Goal: Task Accomplishment & Management: Manage account settings

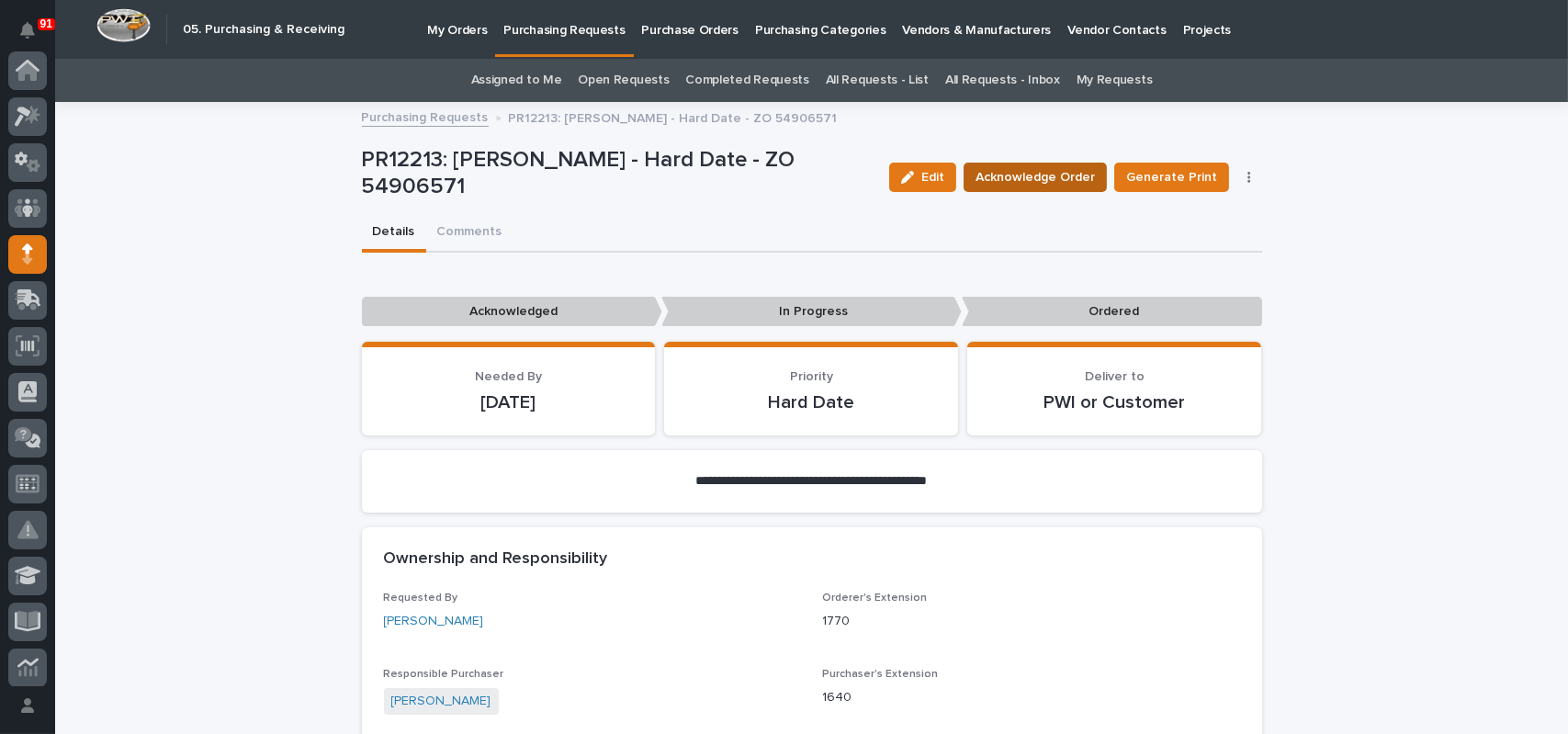
click at [1070, 176] on span "Acknowledge Order" at bounding box center [1035, 177] width 120 height 22
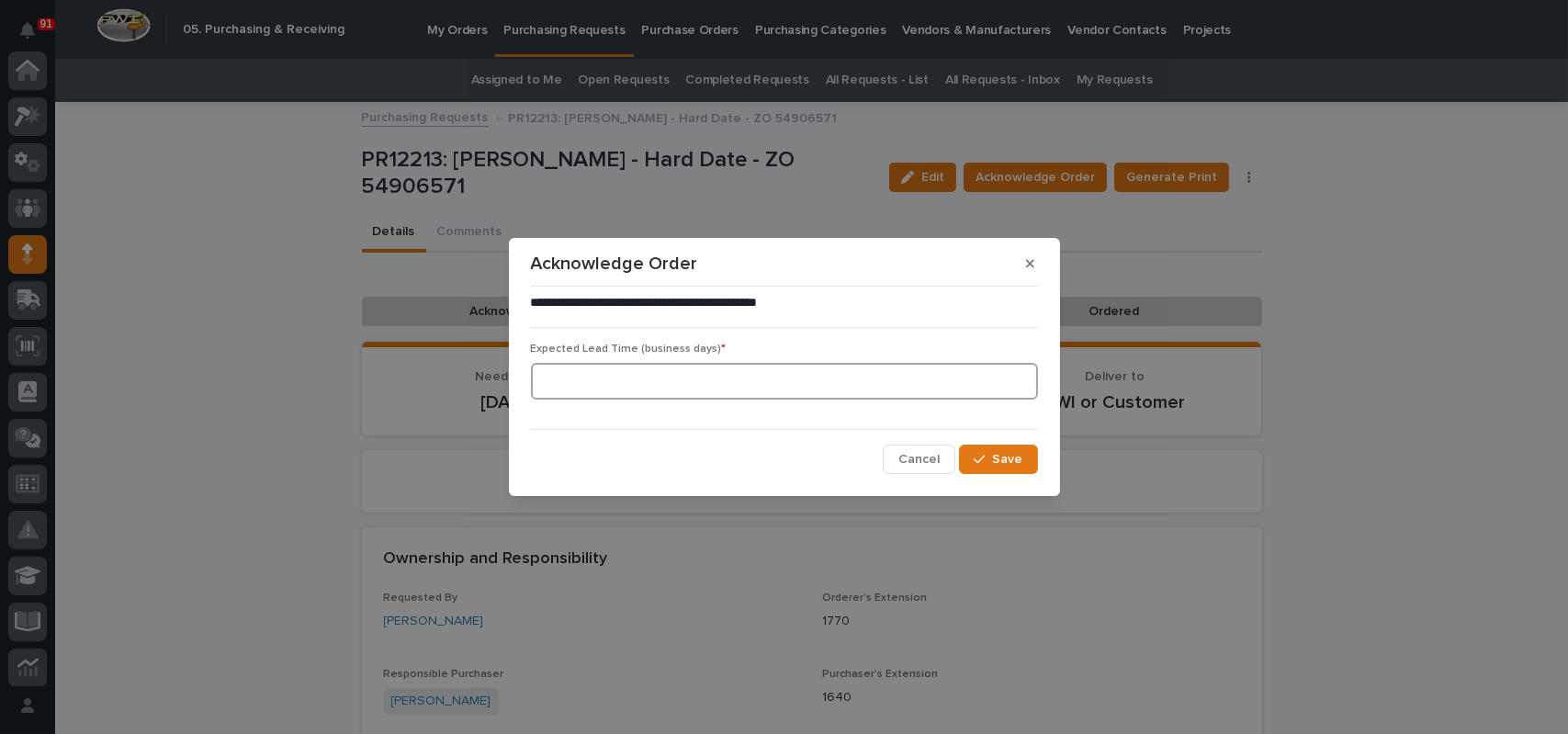
click at [676, 393] on input at bounding box center [784, 381] width 507 height 37
type input "1"
click at [972, 450] on button "Save" at bounding box center [998, 459] width 78 height 30
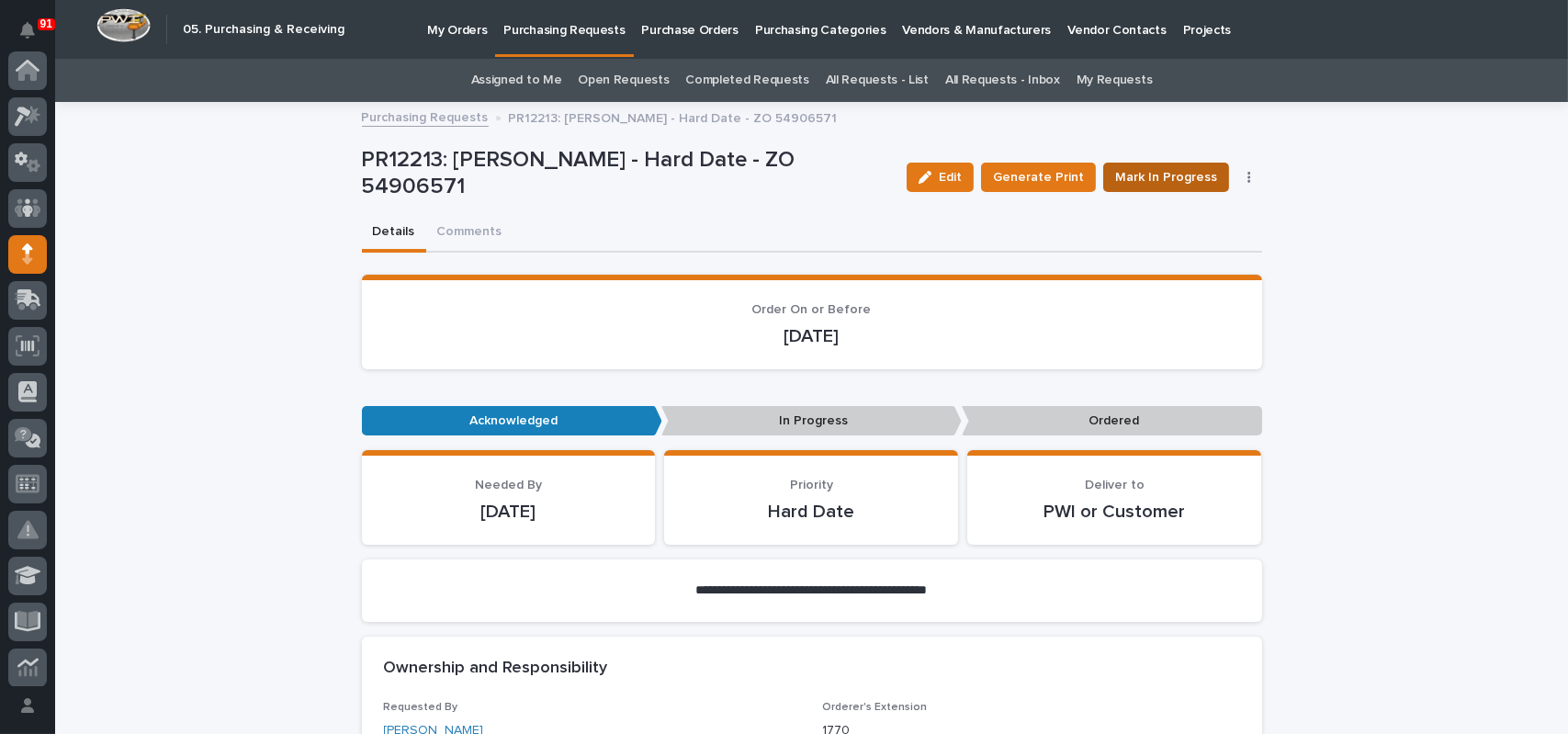
click at [1198, 181] on span "Mark In Progress" at bounding box center [1166, 177] width 102 height 22
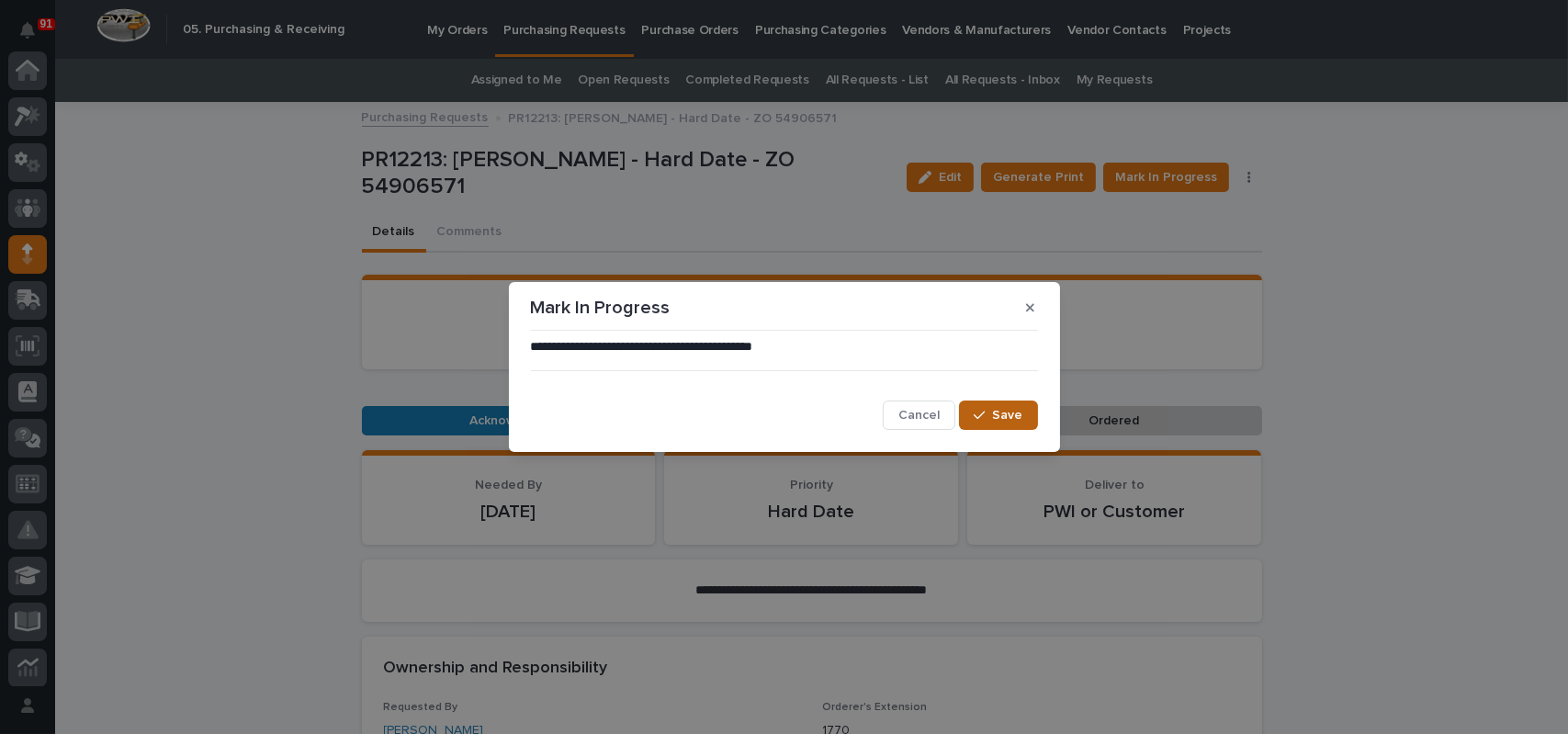
click at [978, 421] on icon "button" at bounding box center [979, 415] width 11 height 13
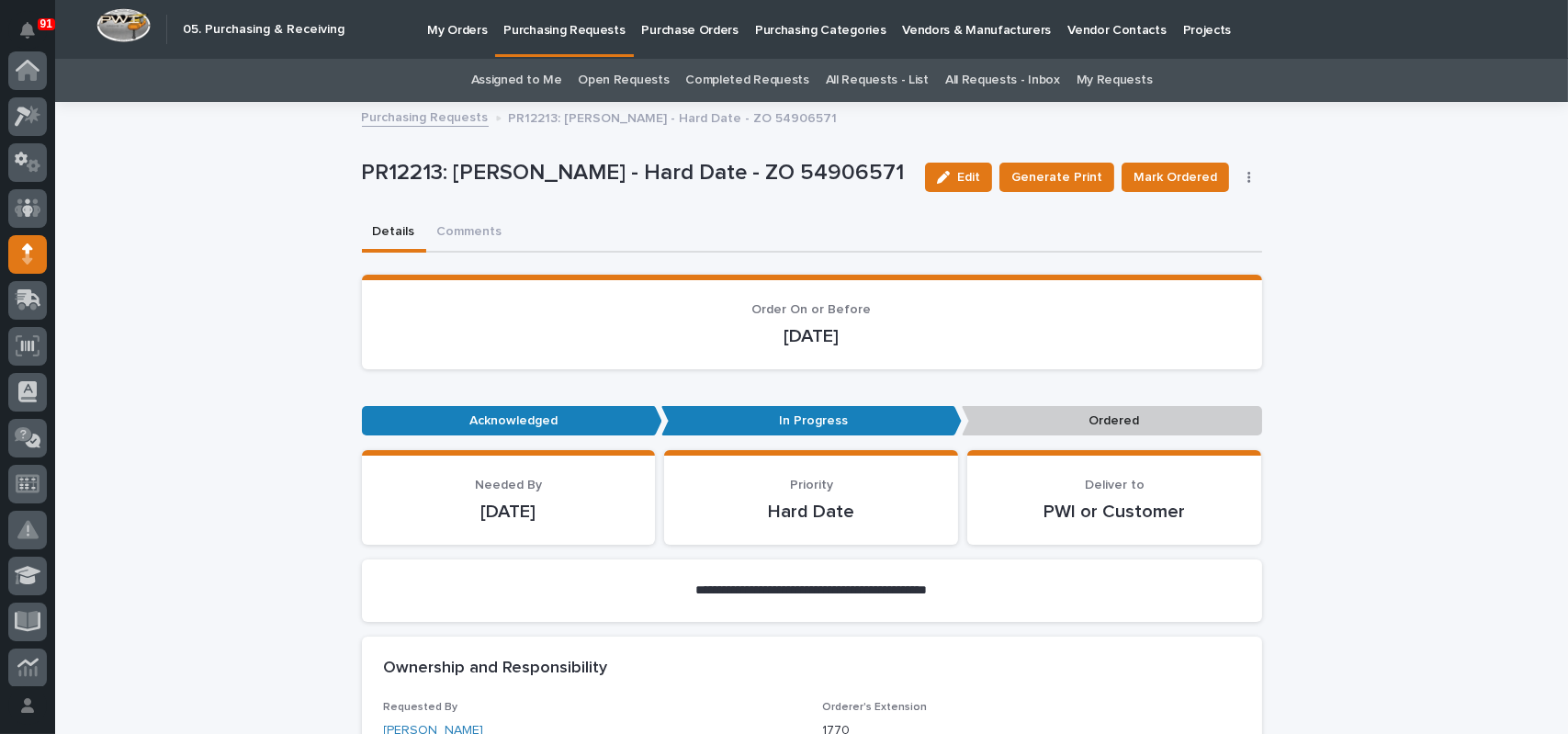
scroll to position [184, 0]
click at [1153, 178] on span "Mark Ordered" at bounding box center [1175, 177] width 84 height 22
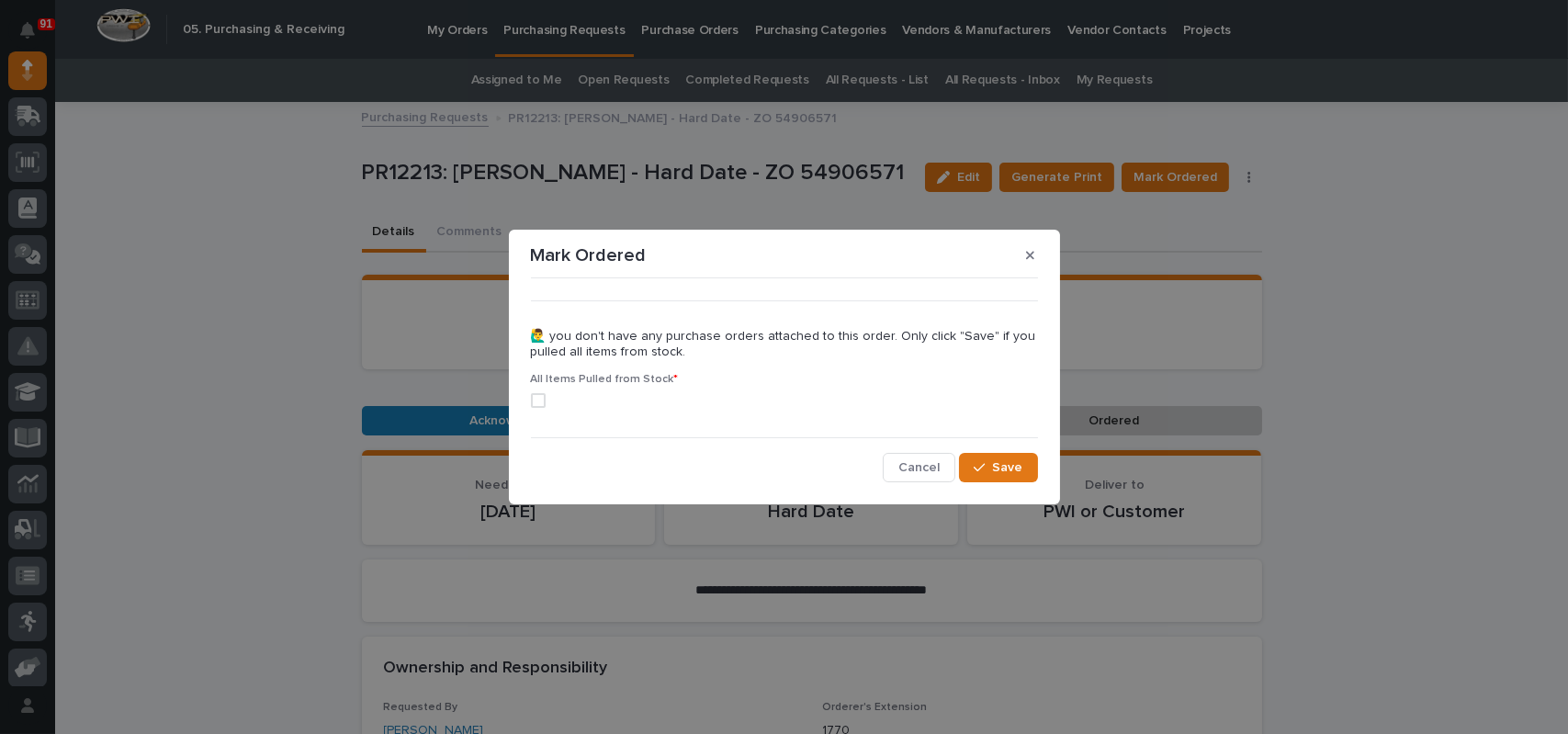
click at [538, 390] on div "All Items Pulled from Stock *" at bounding box center [784, 397] width 507 height 49
click at [542, 400] on span at bounding box center [538, 400] width 15 height 15
click at [988, 462] on div "button" at bounding box center [983, 468] width 19 height 13
